Goal: Information Seeking & Learning: Learn about a topic

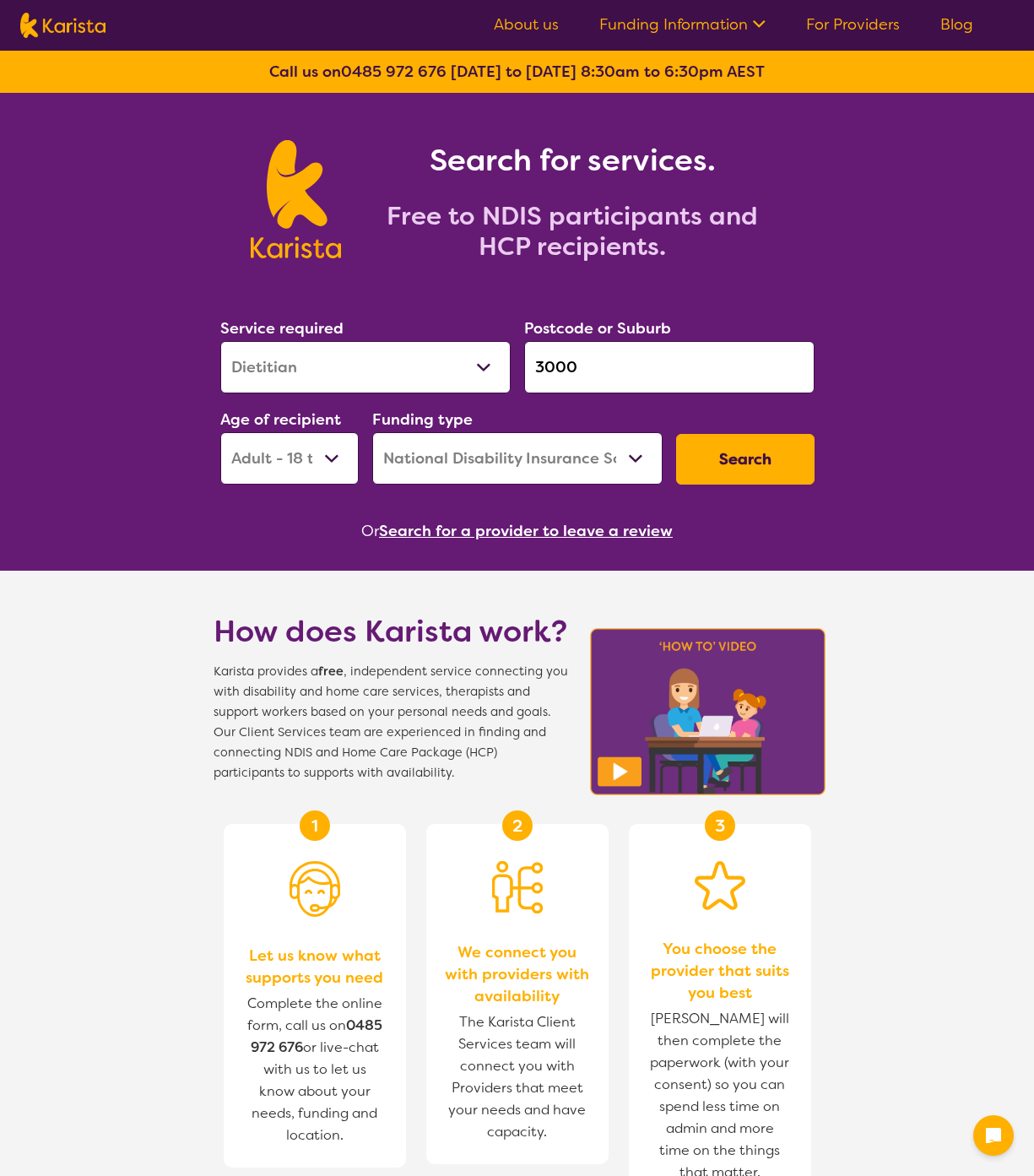
select select "Dietitian"
select select "AD"
select select "NDIS"
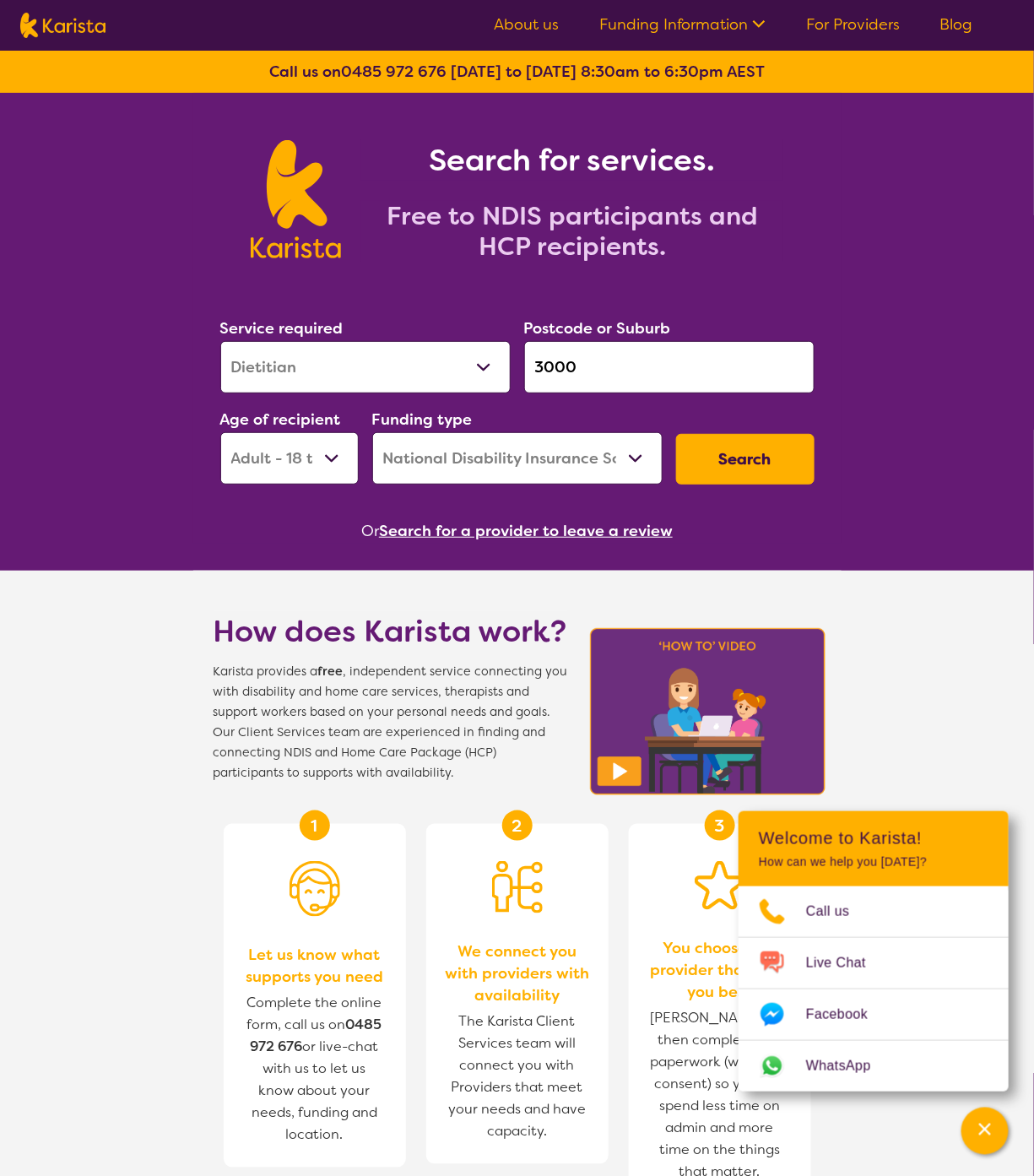
click at [518, 13] on ul "About us Funding Information NDIS - National Disability Insurance Scheme HCP - …" at bounding box center [734, 25] width 520 height 27
click at [521, 22] on link "About us" at bounding box center [526, 24] width 65 height 21
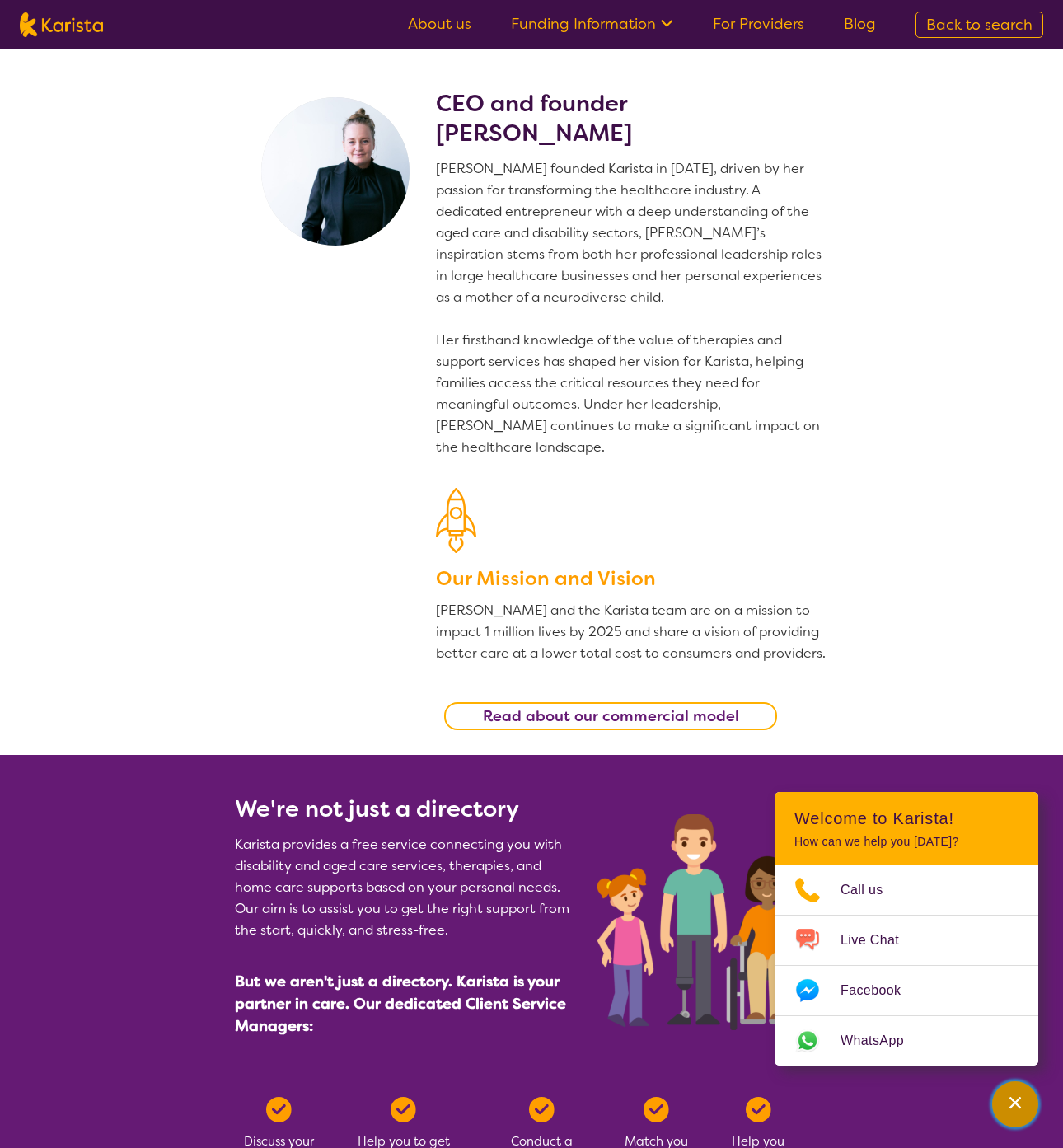
click at [1015, 1106] on icon "Channel Menu" at bounding box center [1015, 1102] width 17 height 17
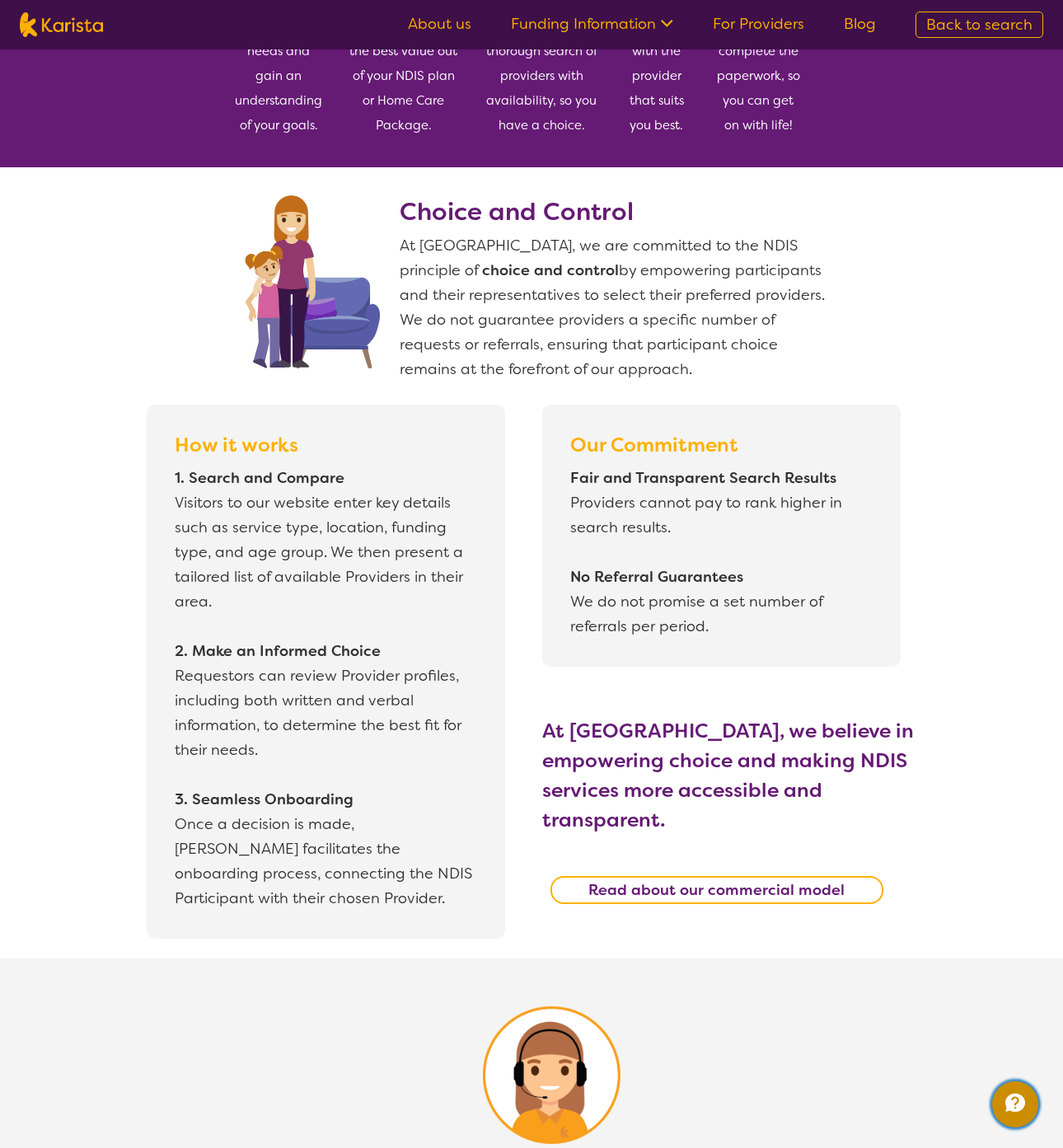
scroll to position [1127, 0]
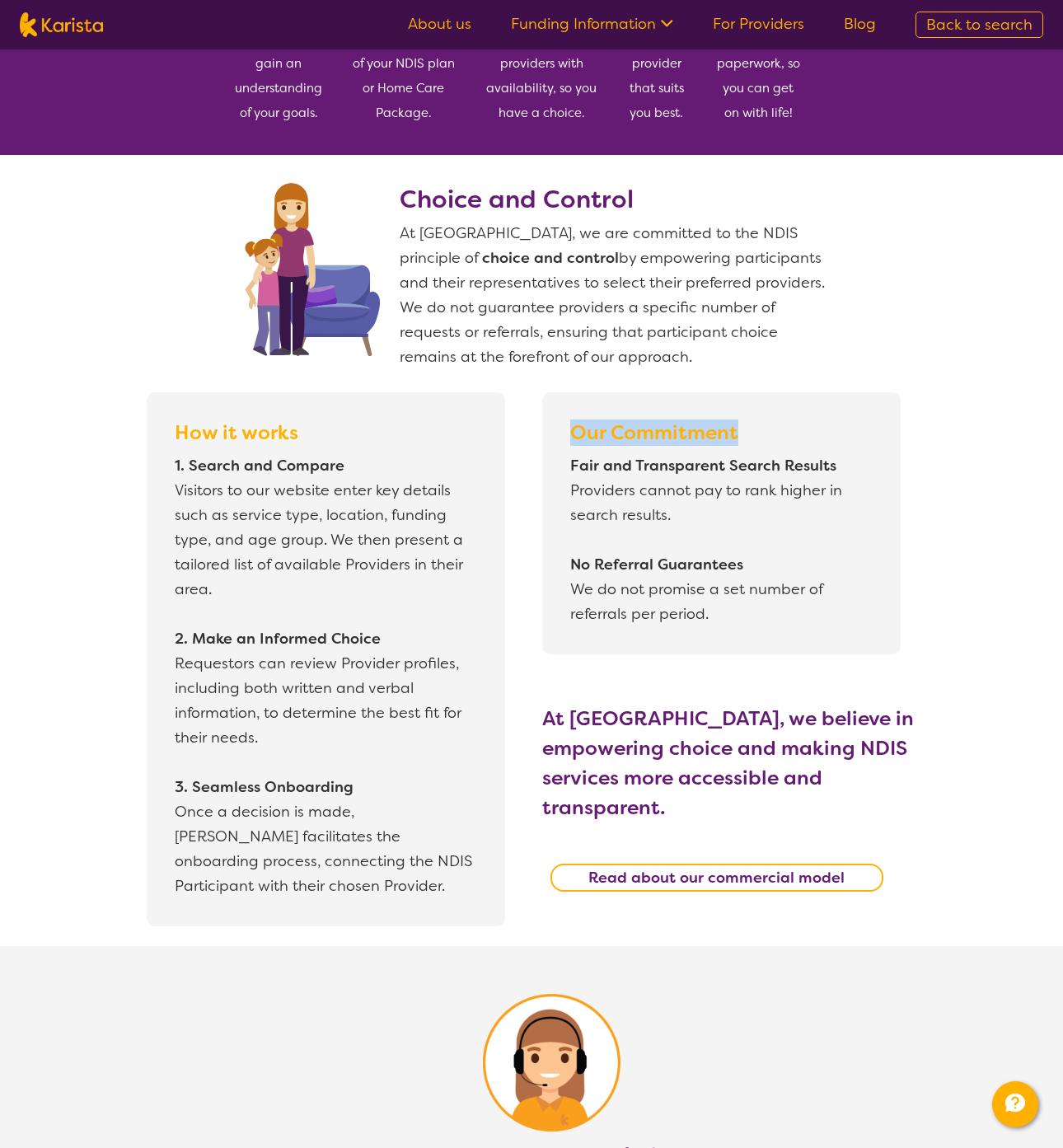
drag, startPoint x: 569, startPoint y: 427, endPoint x: 748, endPoint y: 435, distance: 179.2
click at [748, 435] on p "Our Commitment" at bounding box center [722, 433] width 312 height 33
click at [697, 337] on span "At Karista, we are committed to the NDIS principle of choice and control by emp…" at bounding box center [612, 294] width 425 height 143
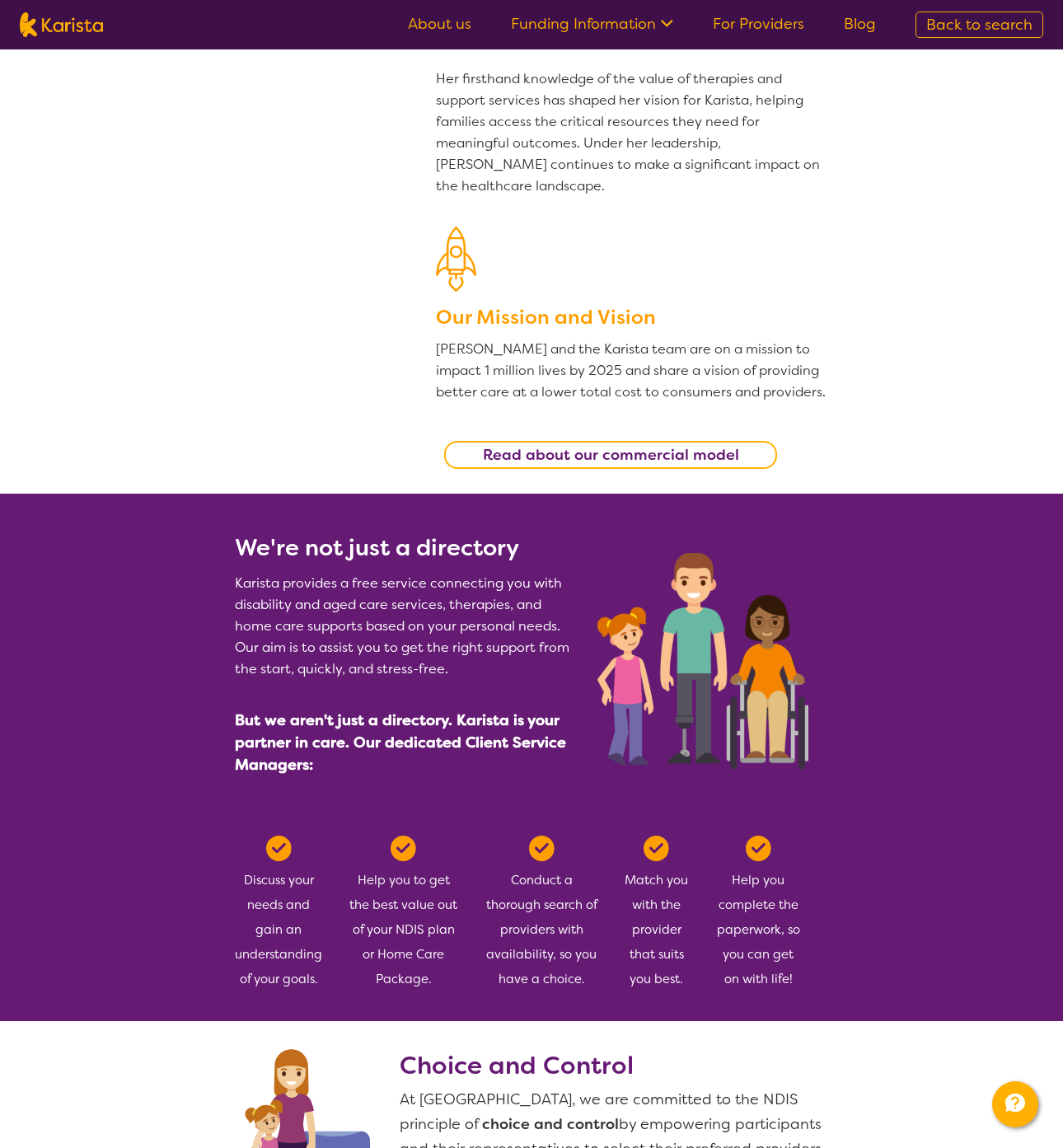
scroll to position [0, 0]
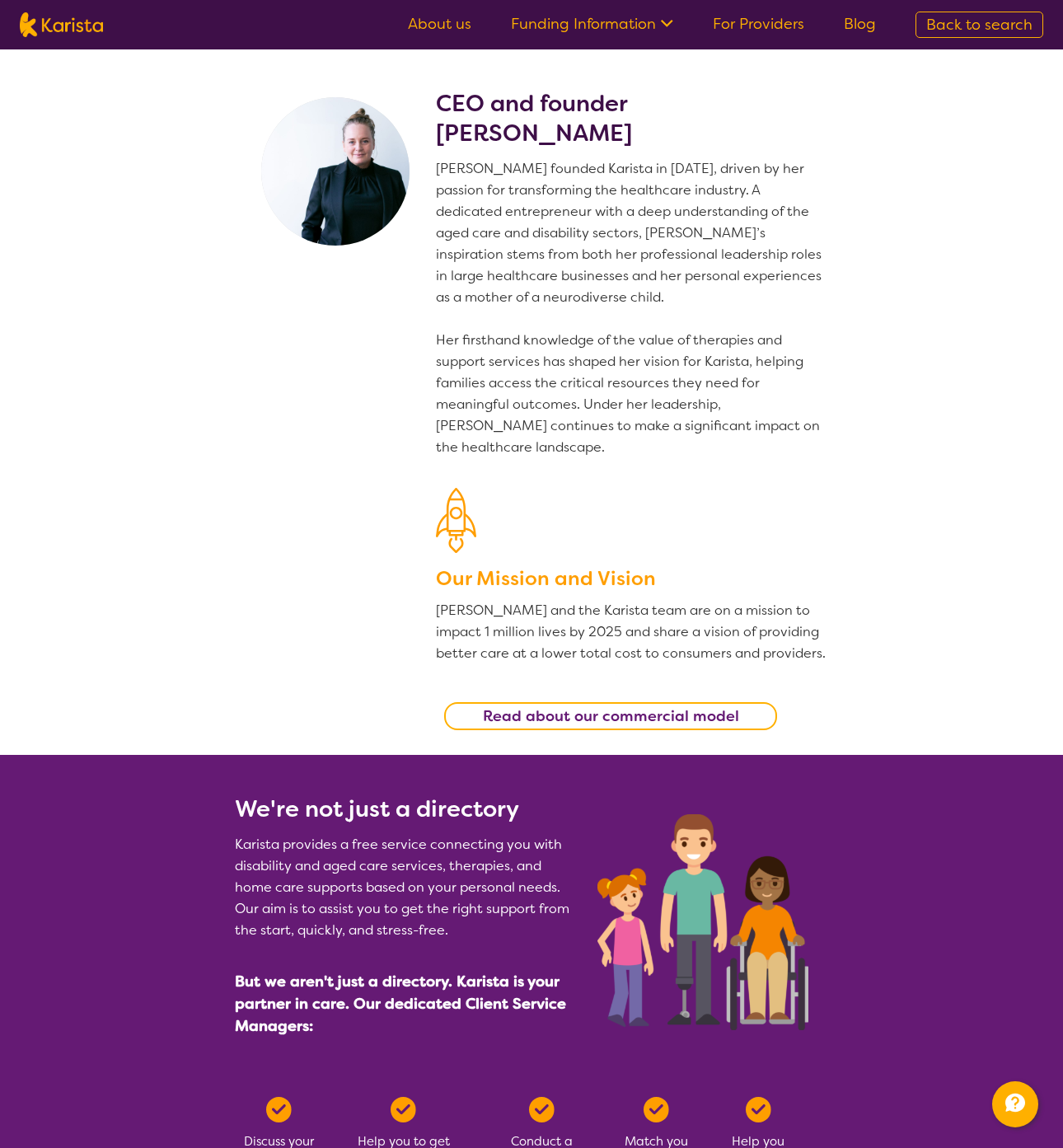
drag, startPoint x: 442, startPoint y: 101, endPoint x: 637, endPoint y: 132, distance: 197.4
click at [637, 132] on h2 "CEO and founder Danielle Bodinnar" at bounding box center [632, 118] width 392 height 60
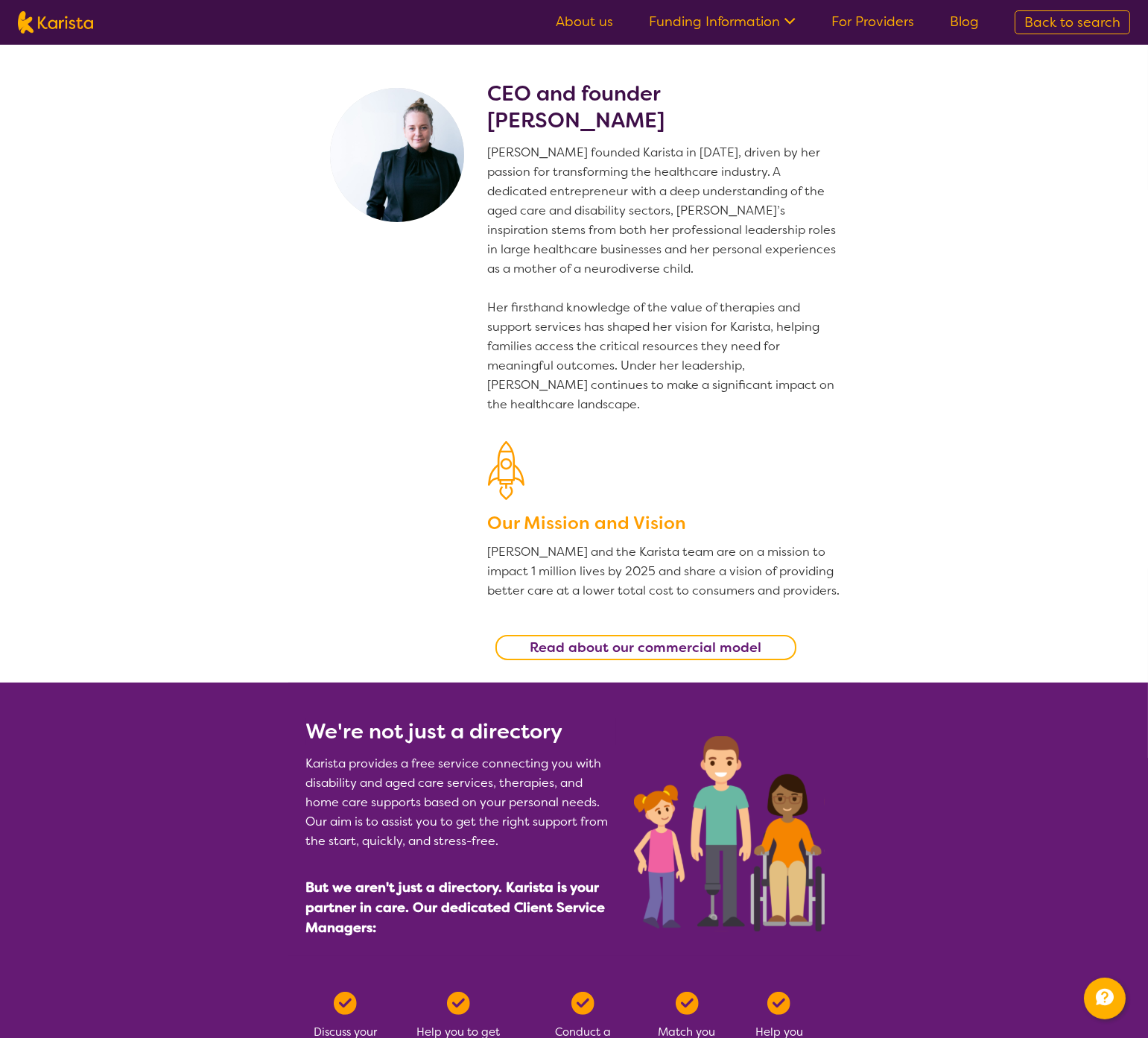
click at [51, 18] on img at bounding box center [56, 22] width 75 height 22
select select "Dietitian"
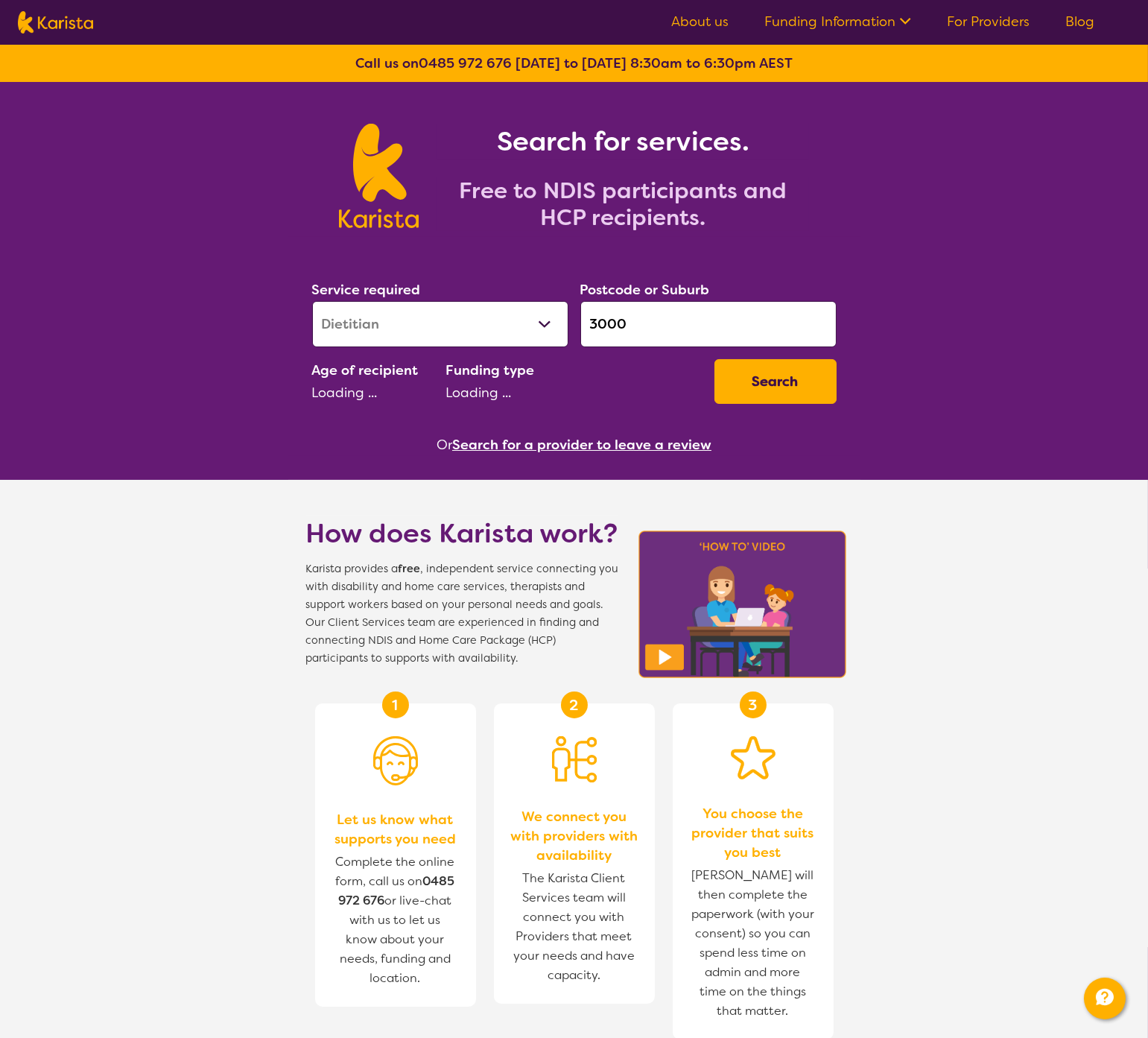
select select "AD"
select select "NDIS"
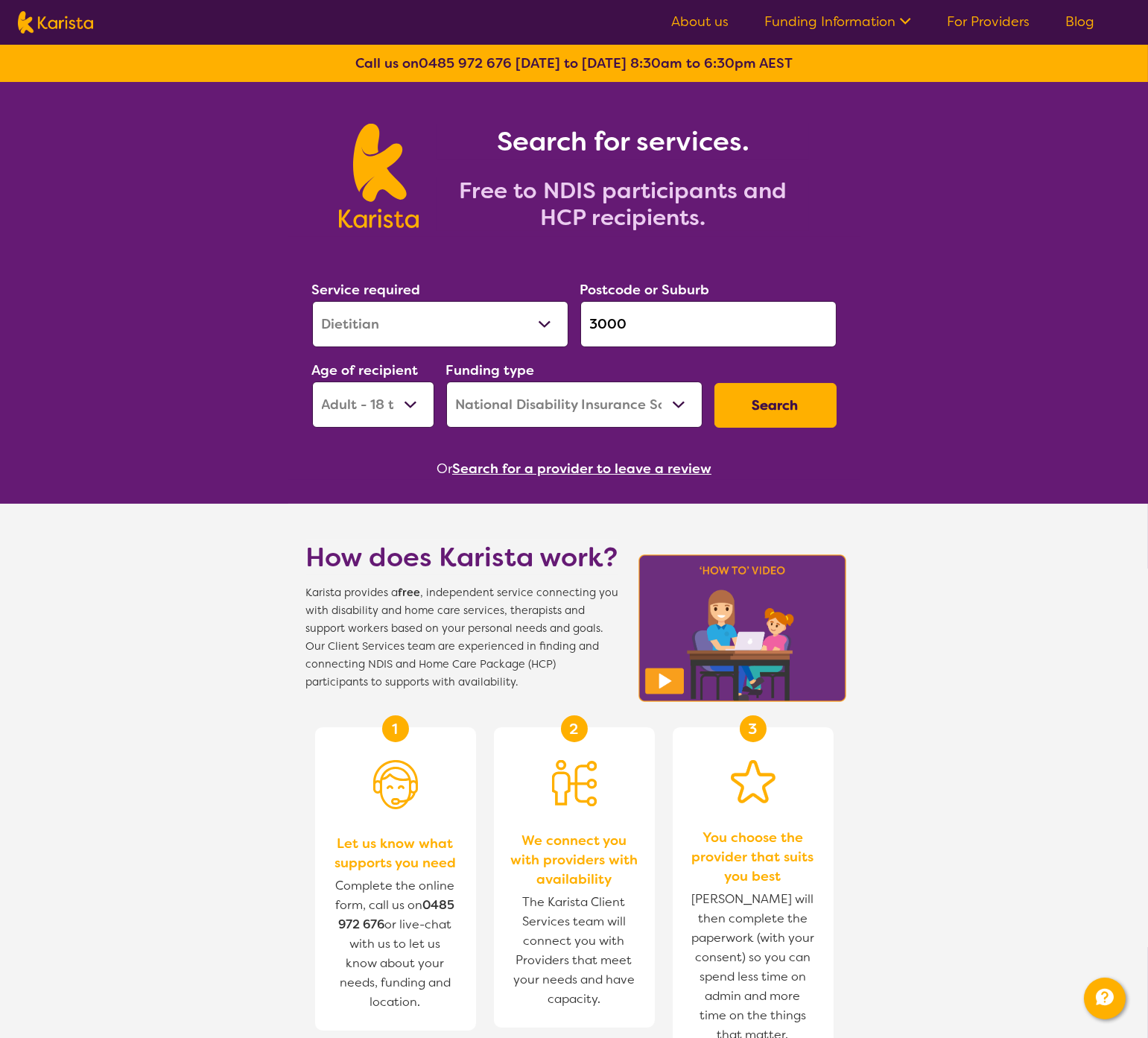
drag, startPoint x: 162, startPoint y: 269, endPoint x: 361, endPoint y: 91, distance: 267.0
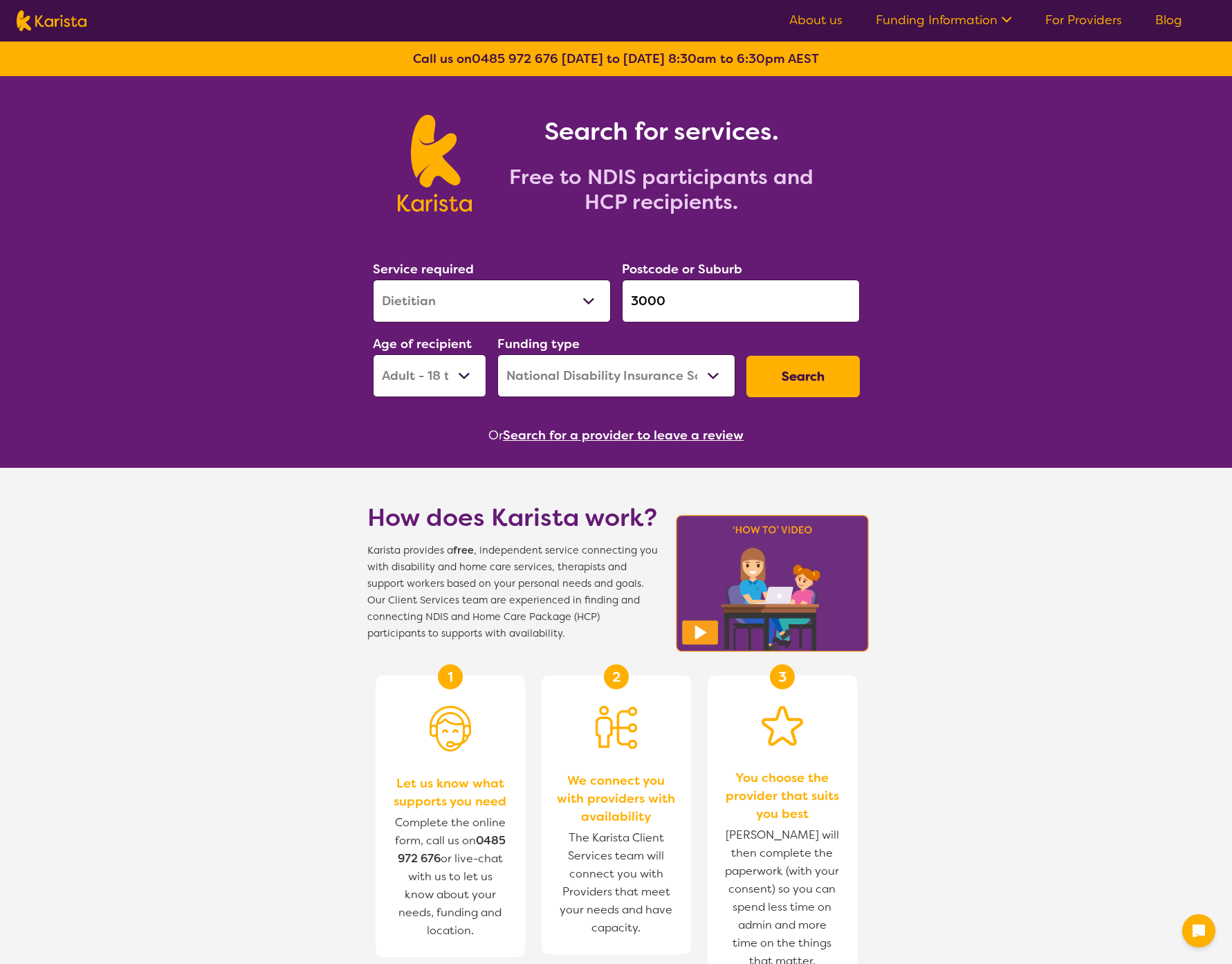
select select "Dietitian"
select select "AD"
select select "NDIS"
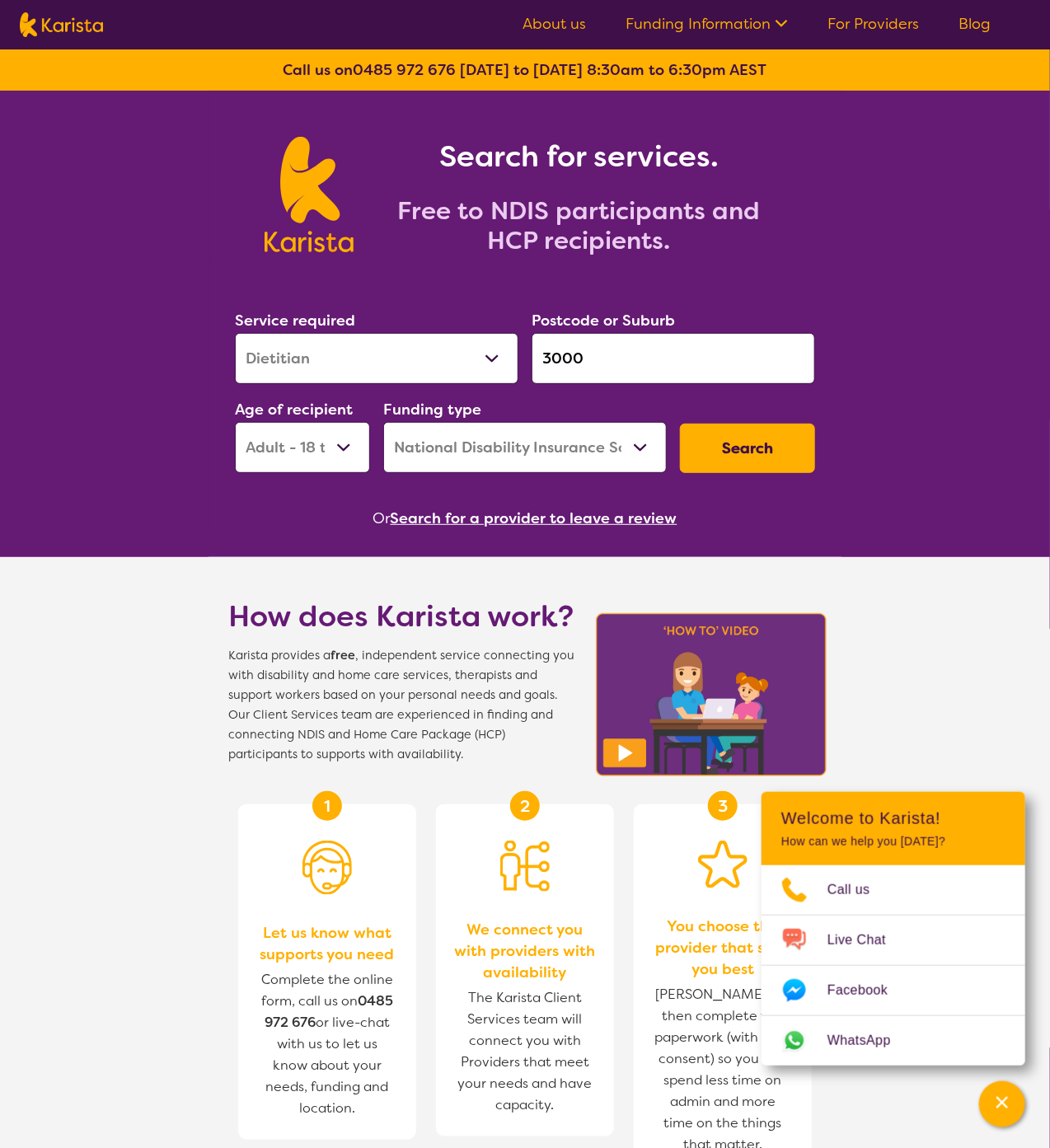
click at [555, 23] on link "About us" at bounding box center [554, 24] width 63 height 20
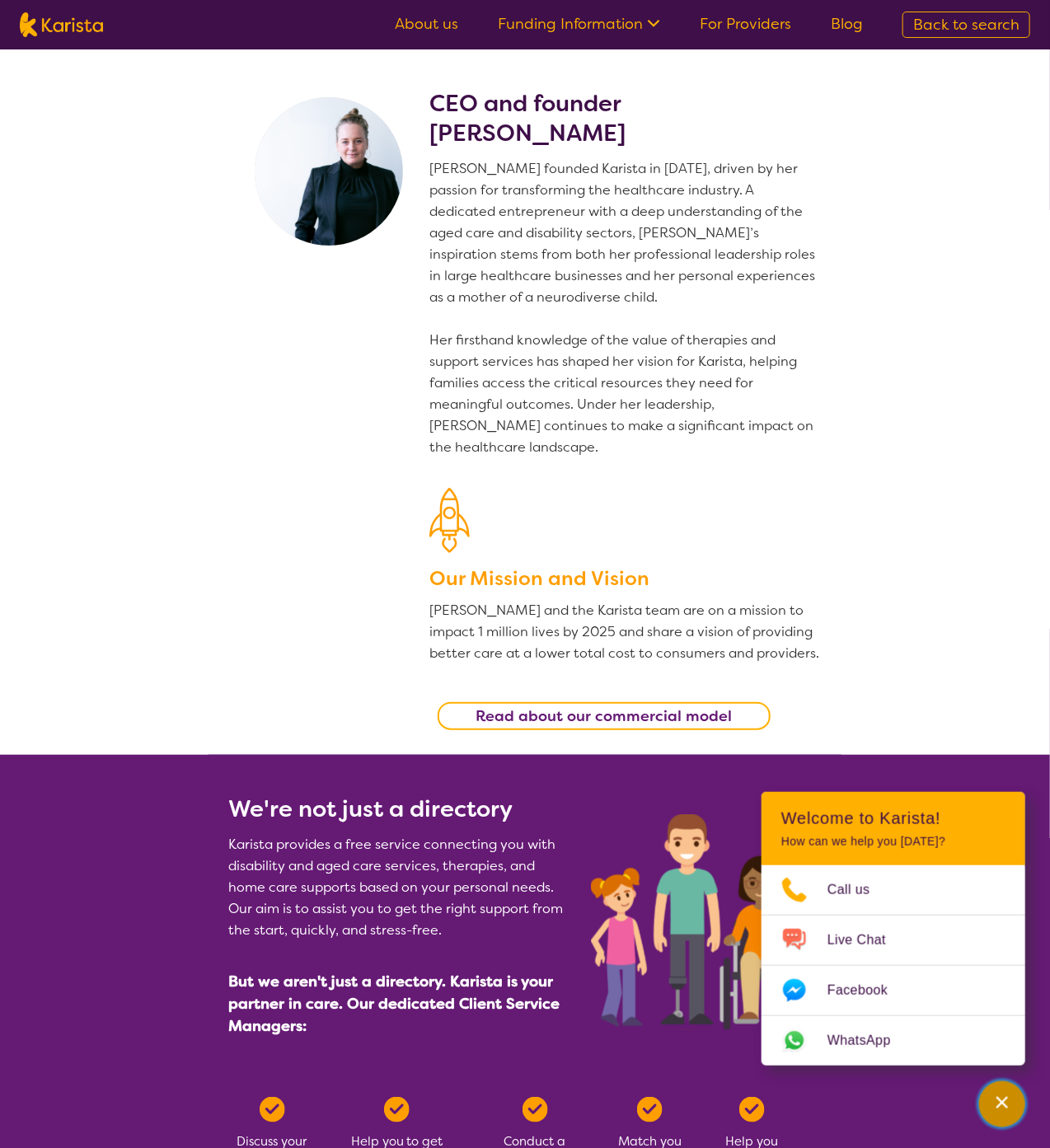
click at [1002, 1108] on icon "Channel Menu" at bounding box center [1002, 1102] width 17 height 17
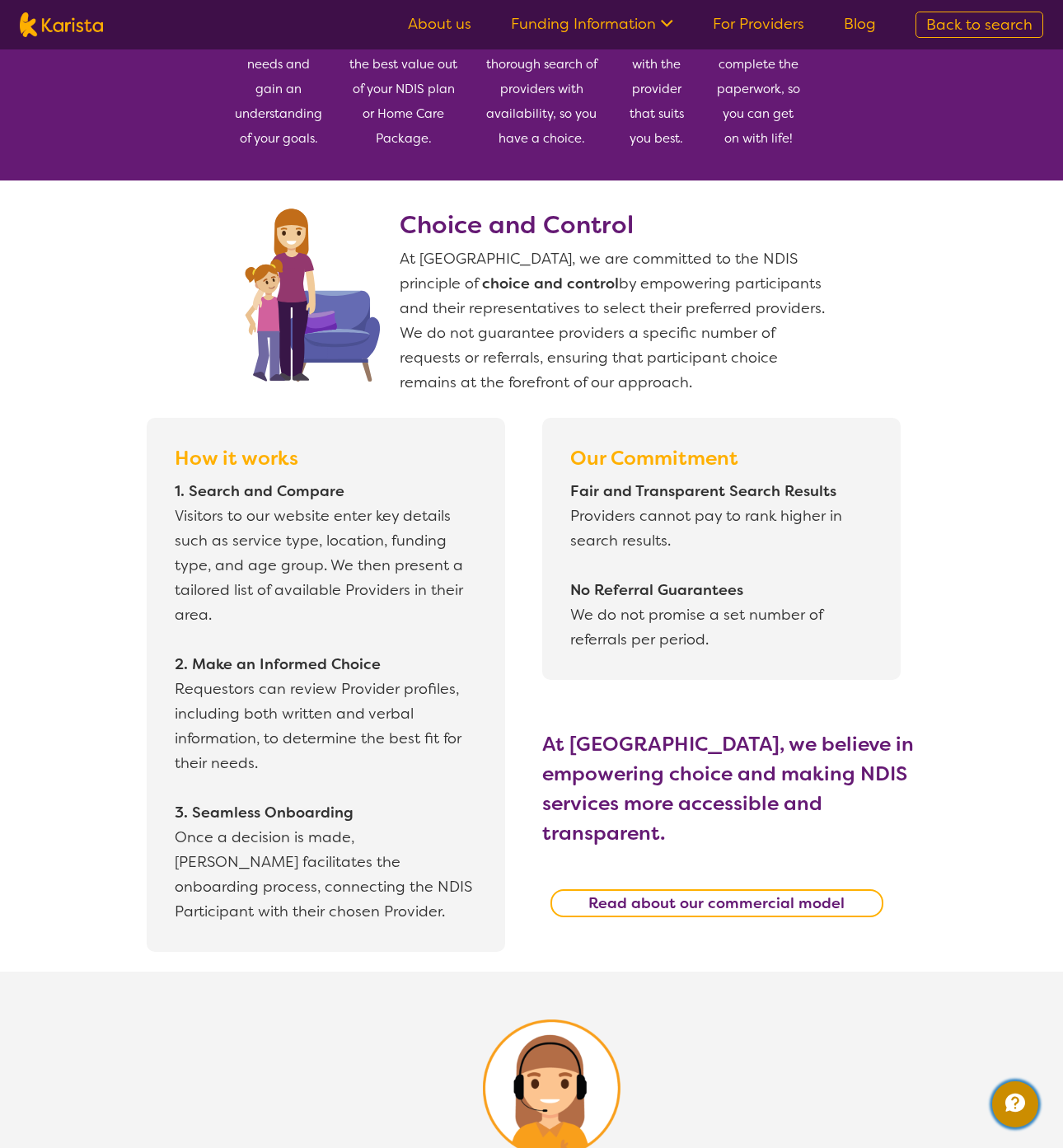
scroll to position [1219, 0]
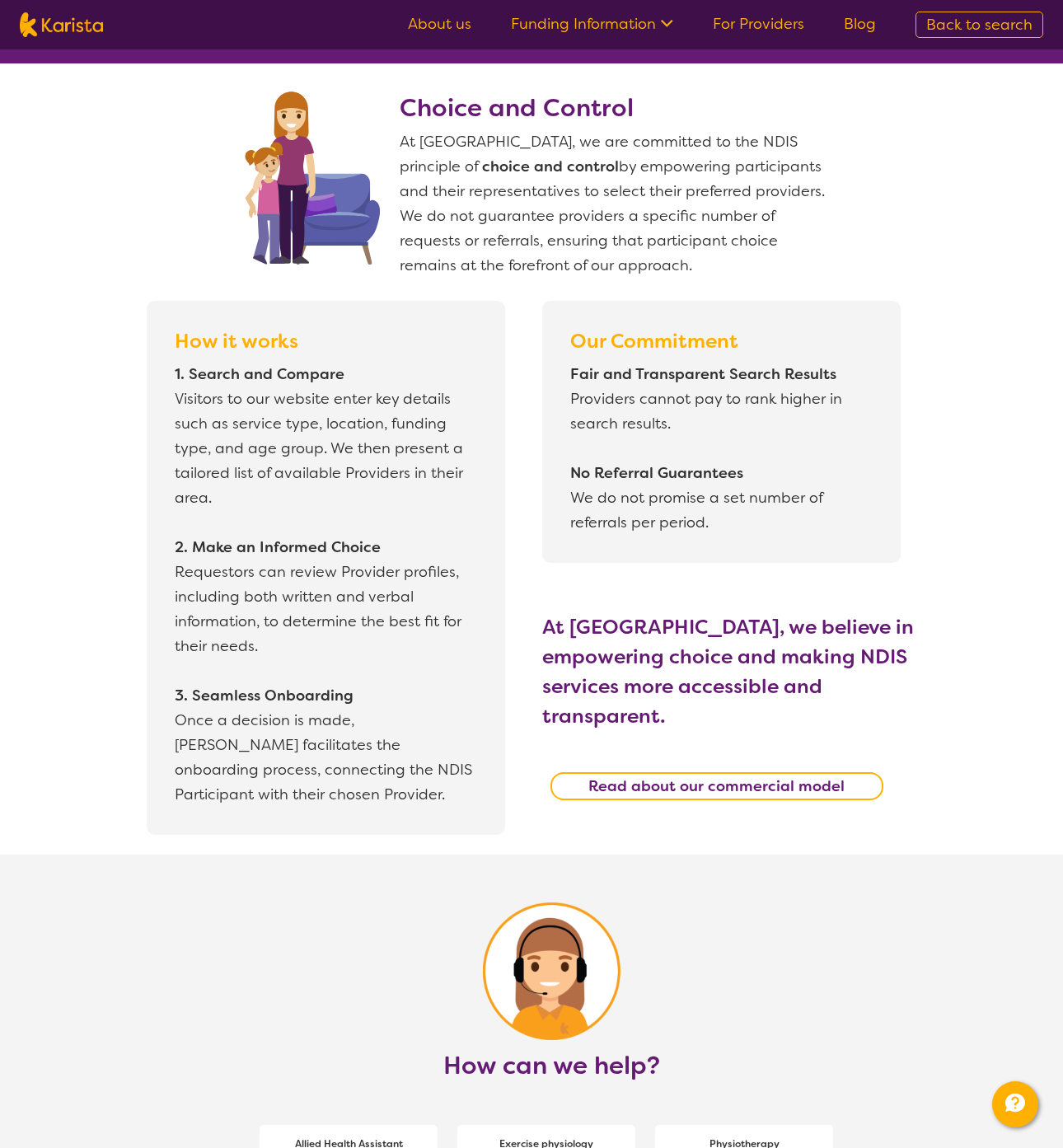
click at [207, 338] on b "How it works" at bounding box center [236, 341] width 124 height 26
click at [197, 340] on b "How it works" at bounding box center [236, 341] width 124 height 26
drag, startPoint x: 197, startPoint y: 340, endPoint x: 297, endPoint y: 333, distance: 100.2
click at [297, 333] on p "How it works" at bounding box center [326, 341] width 312 height 33
click at [583, 339] on b "Our Commitment" at bounding box center [655, 341] width 169 height 26
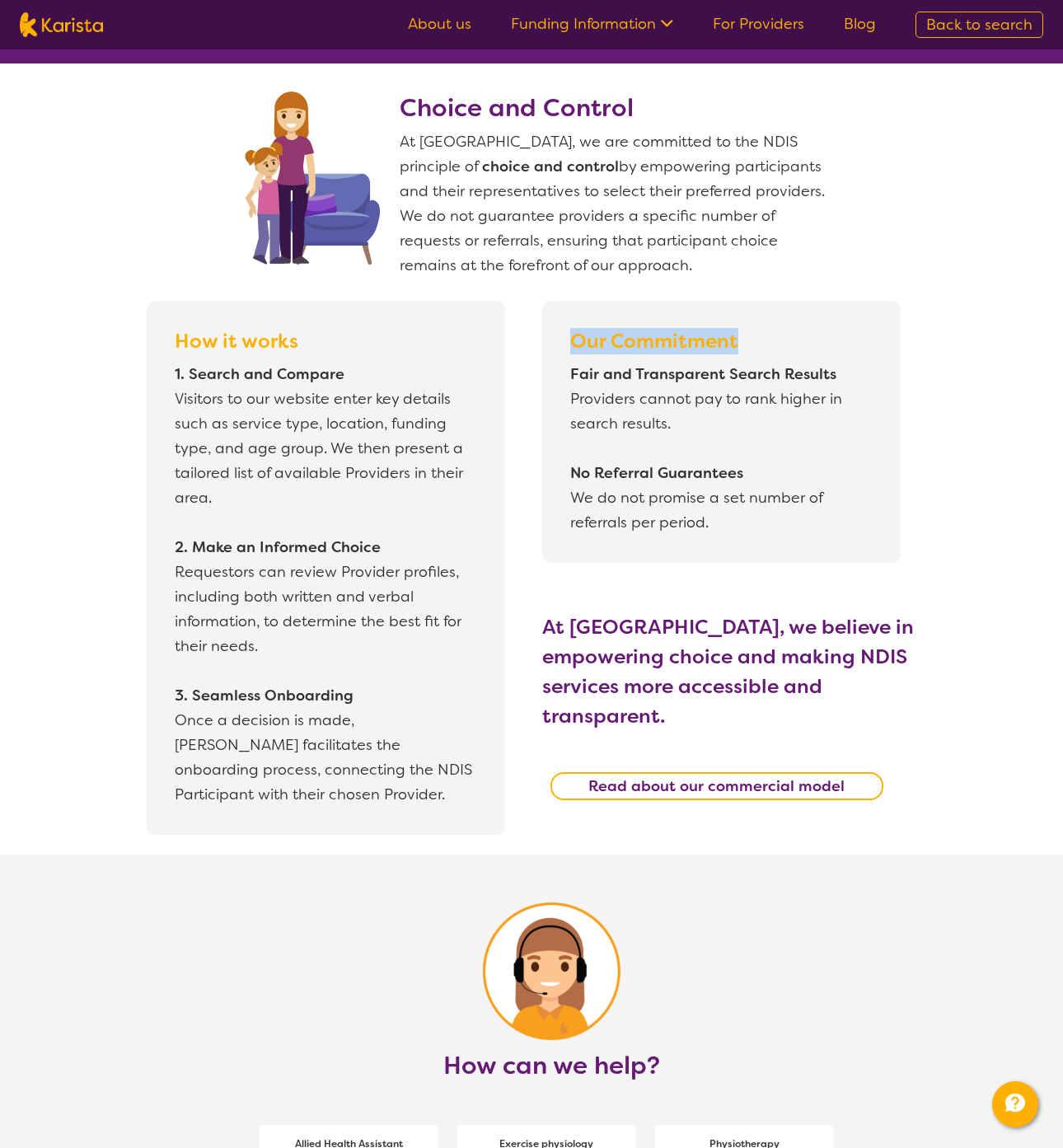
drag, startPoint x: 583, startPoint y: 339, endPoint x: 729, endPoint y: 339, distance: 146.0
click at [729, 339] on b "Our Commitment" at bounding box center [655, 341] width 169 height 26
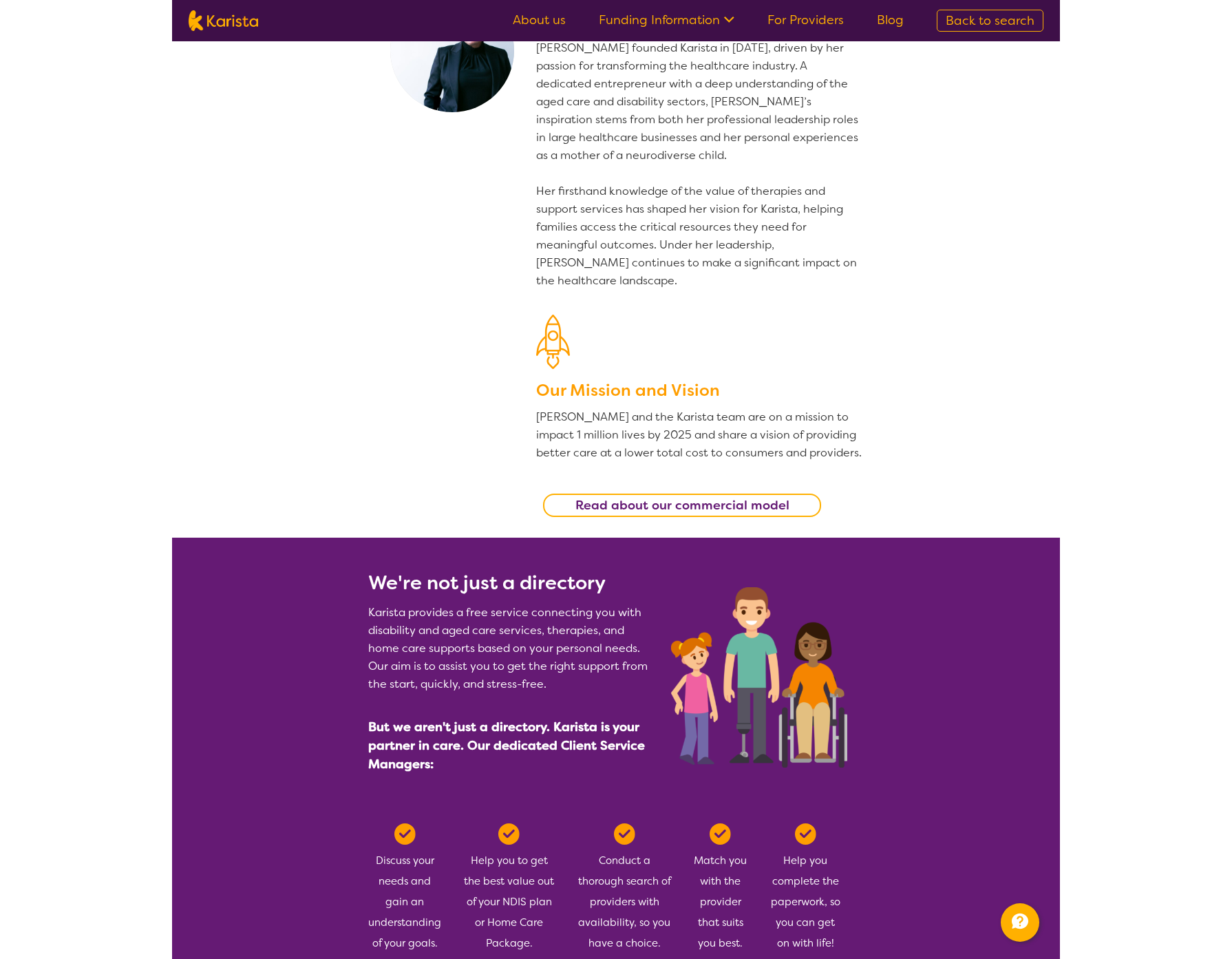
scroll to position [152, 0]
